Goal: Information Seeking & Learning: Learn about a topic

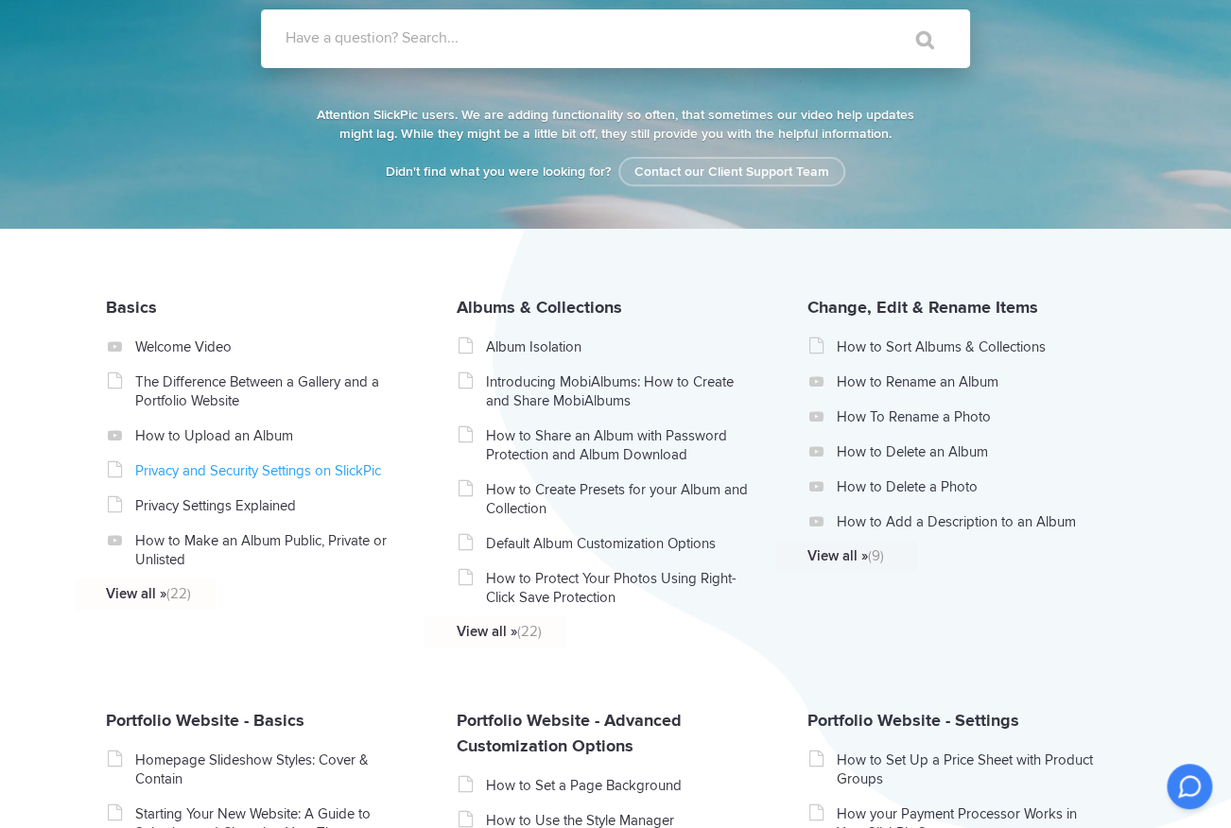
scroll to position [204, 0]
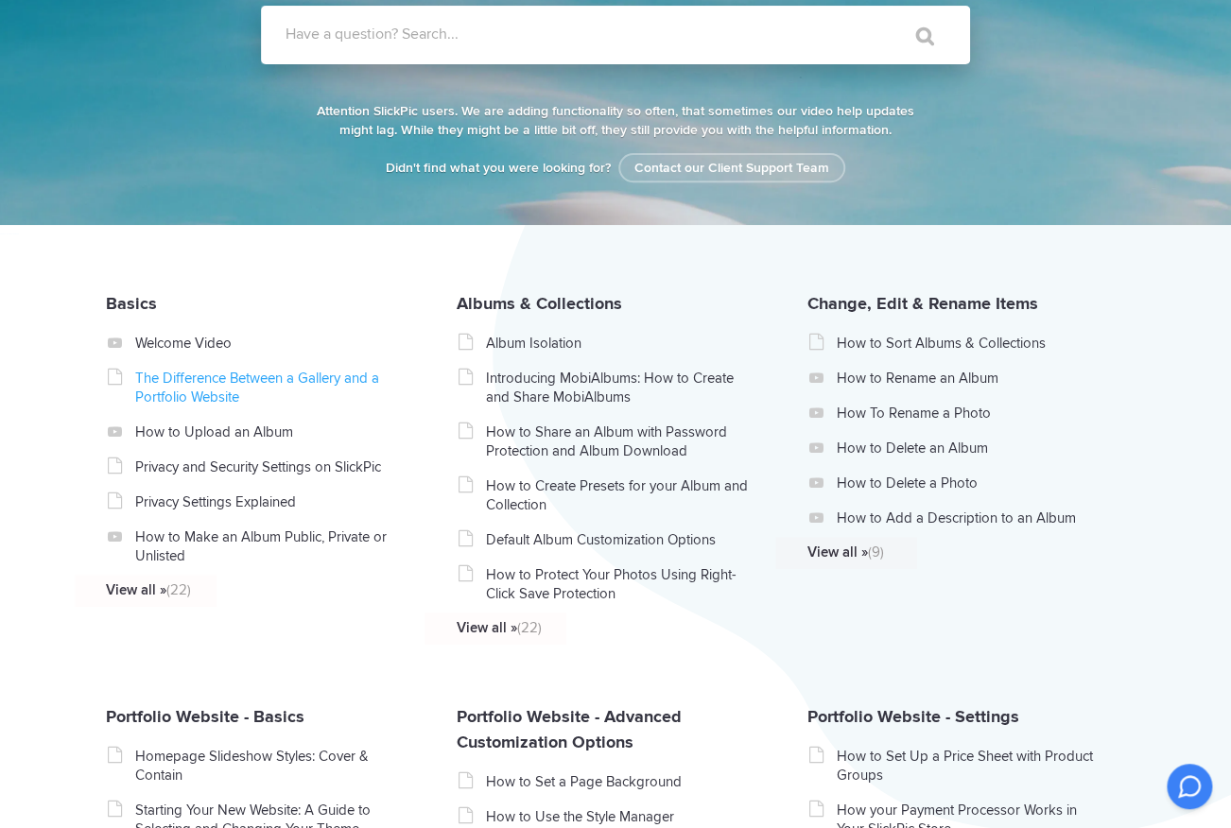
click at [269, 381] on link "The Difference Between a Gallery and a Portfolio Website" at bounding box center [269, 388] width 268 height 38
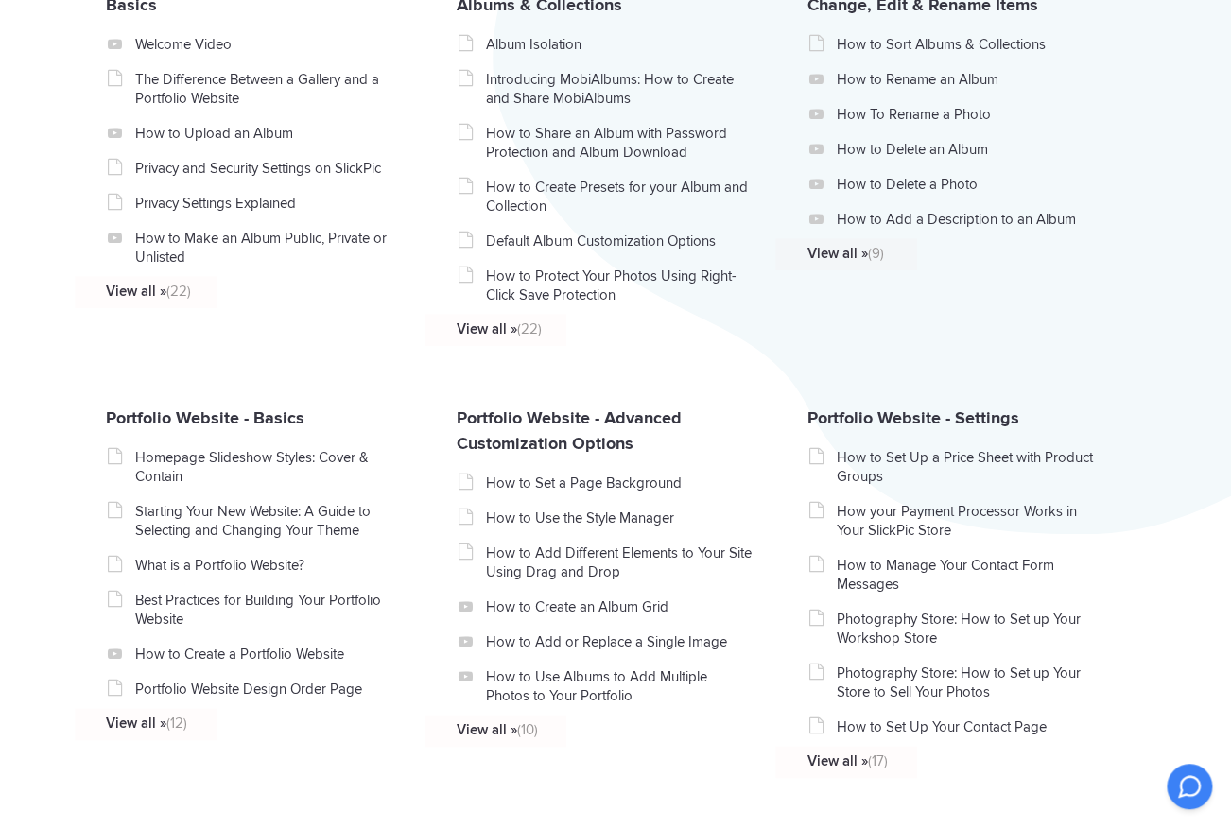
scroll to position [525, 0]
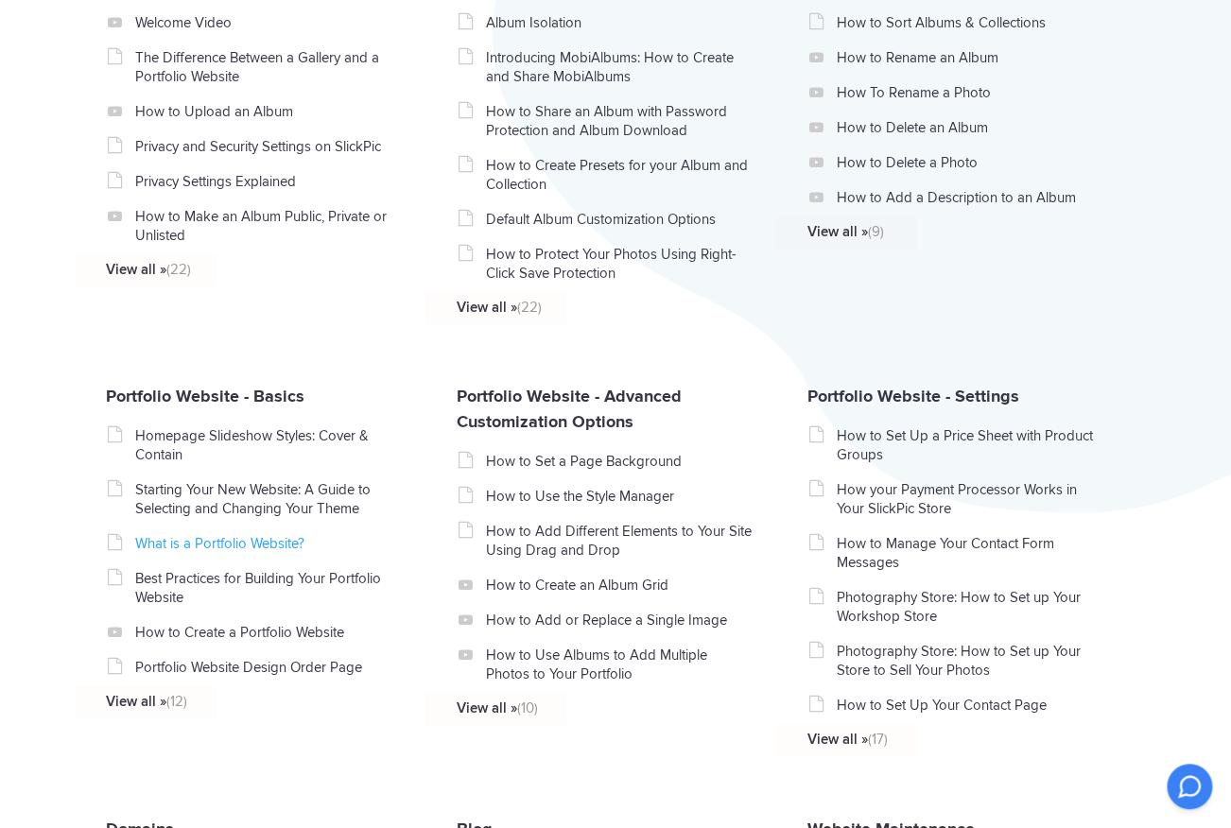
click at [197, 551] on link "What is a Portfolio Website?" at bounding box center [269, 543] width 268 height 19
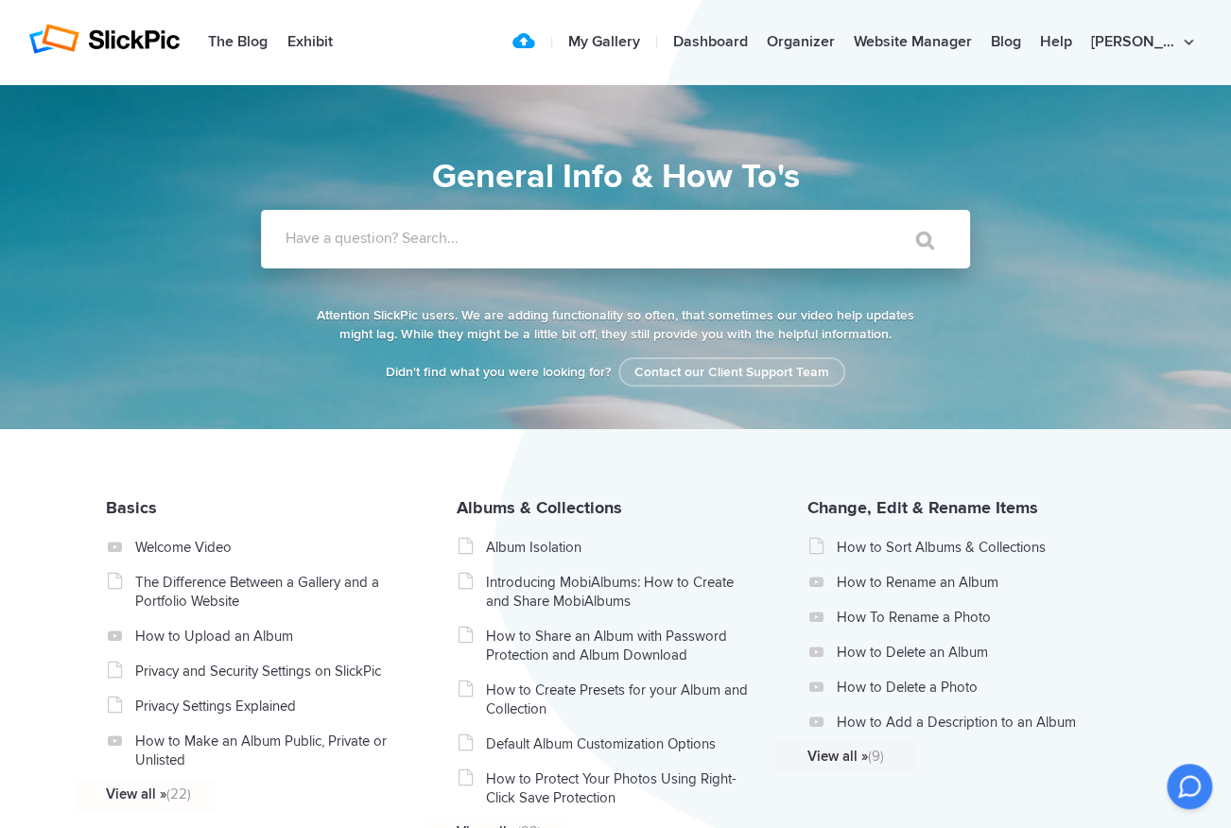
scroll to position [0, 0]
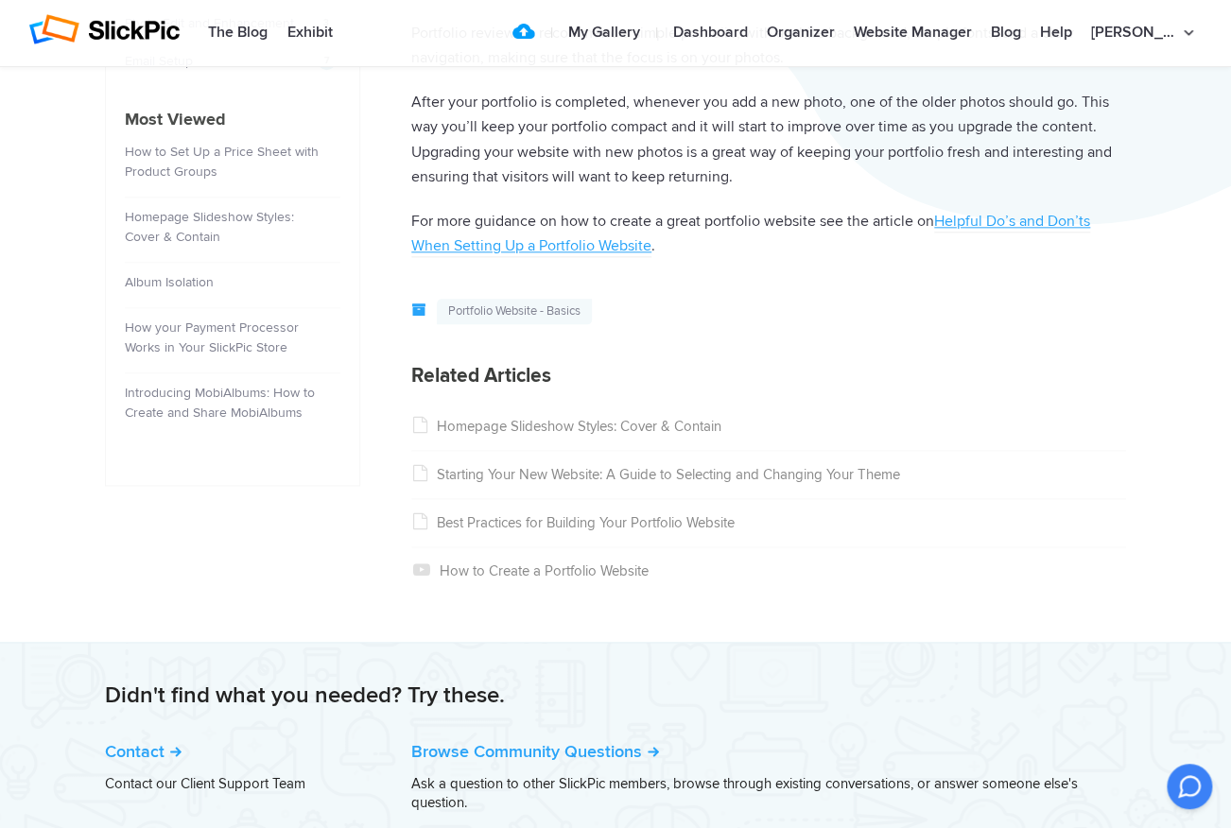
scroll to position [820, 0]
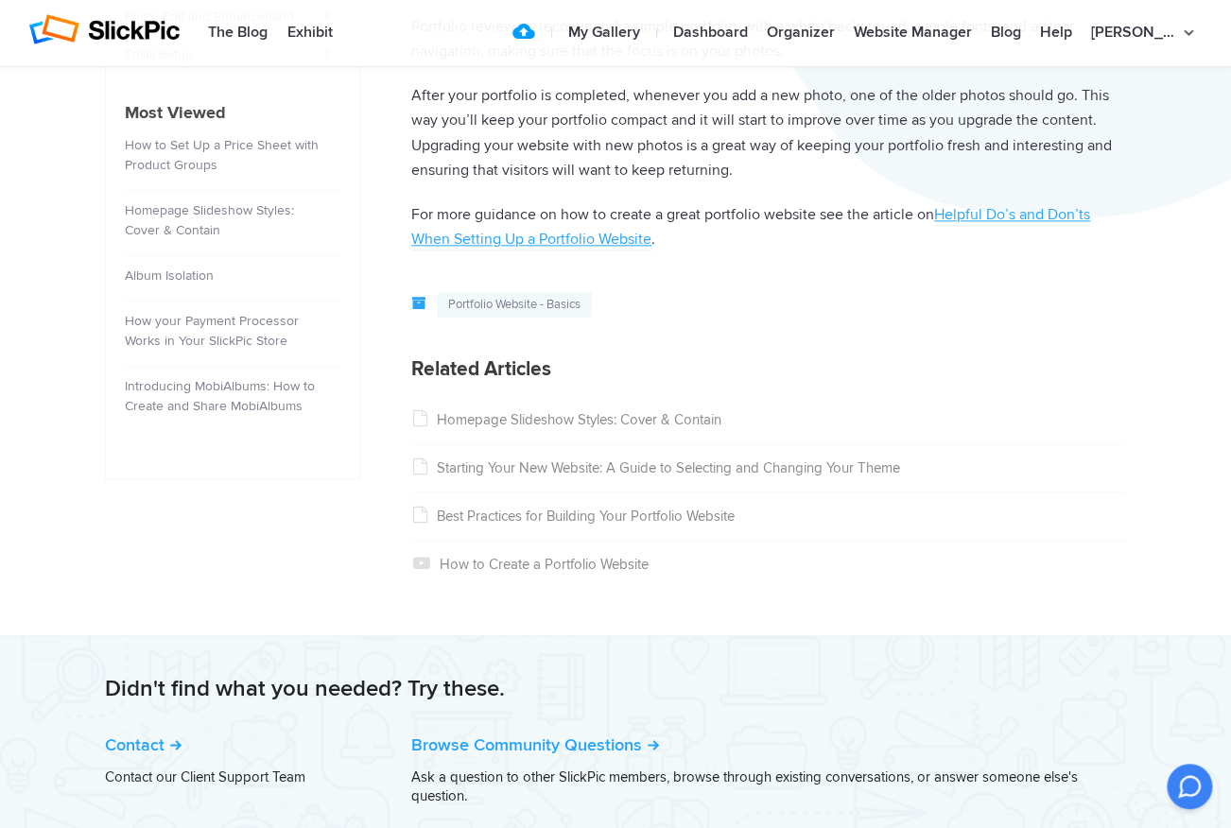
click at [678, 462] on link "Starting Your New Website: A Guide to Selecting and Changing Your Theme" at bounding box center [655, 468] width 489 height 17
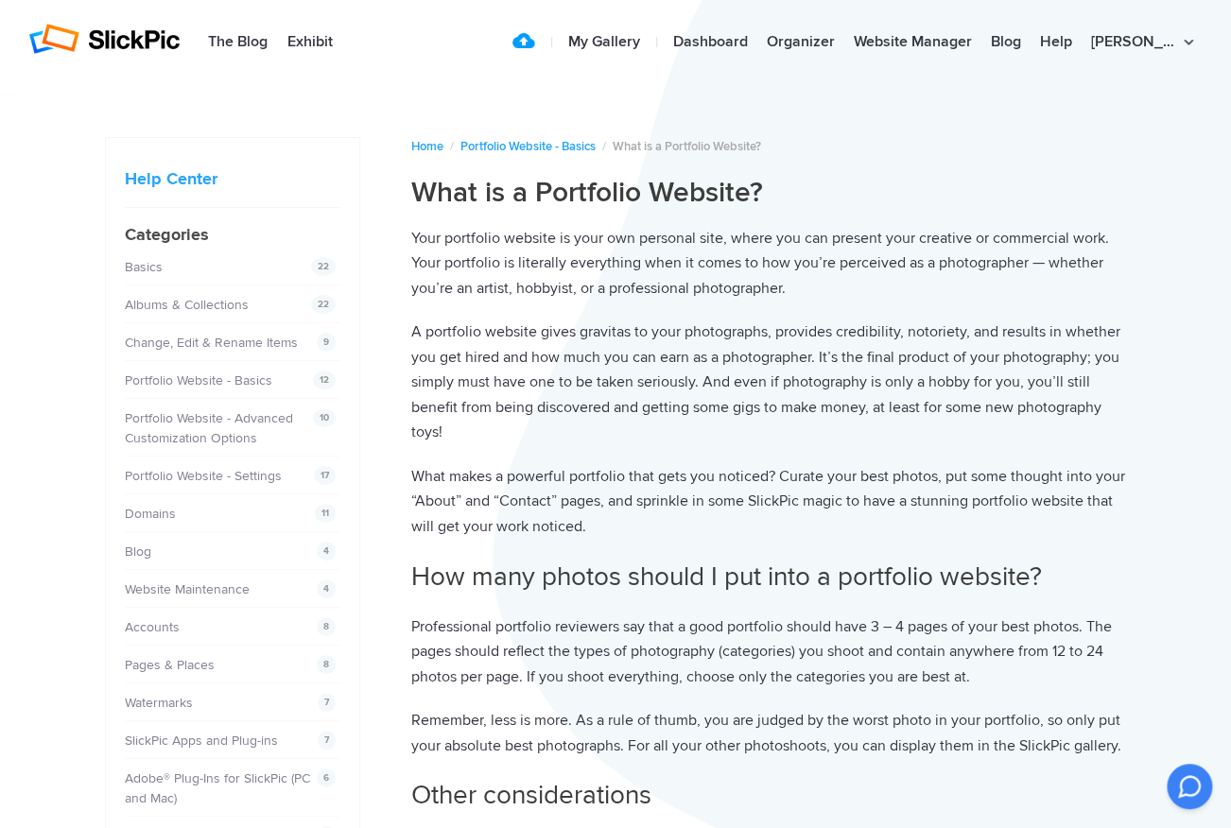
scroll to position [0, 0]
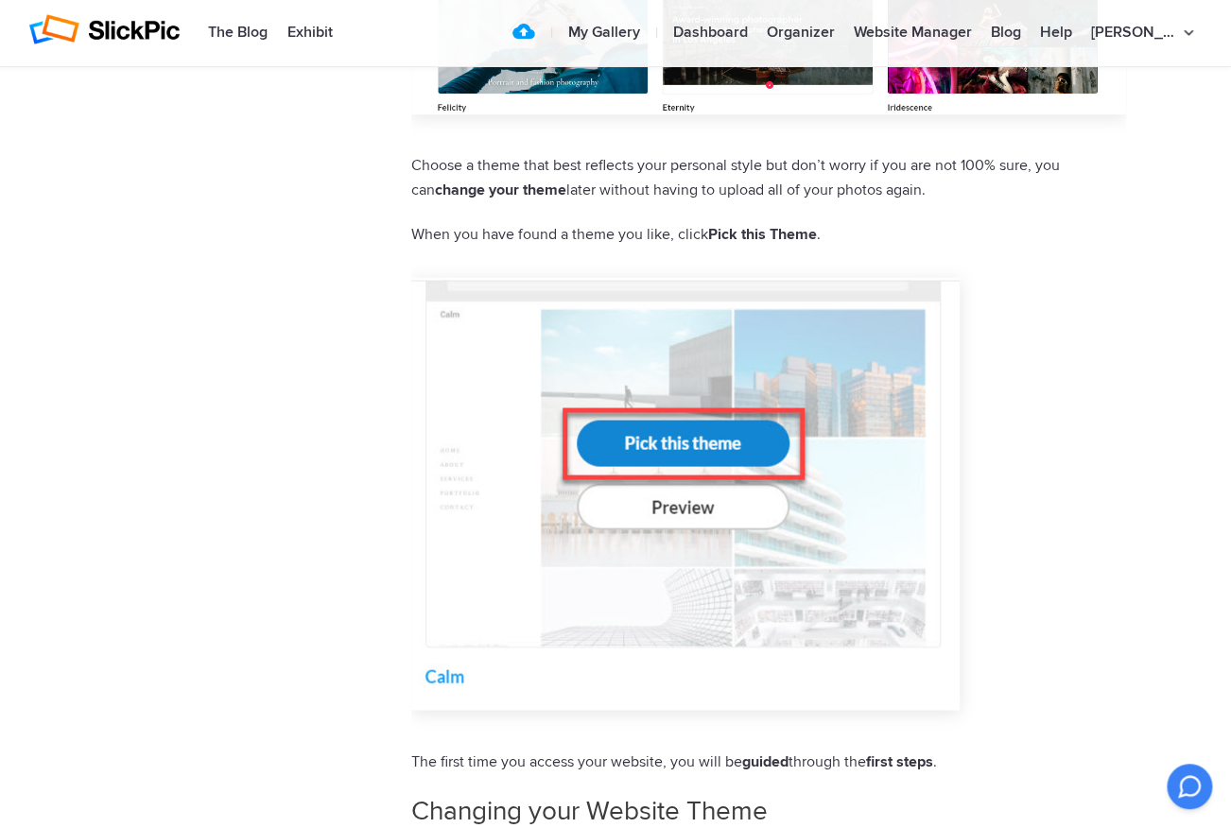
scroll to position [1254, 0]
